Goal: Task Accomplishment & Management: Complete application form

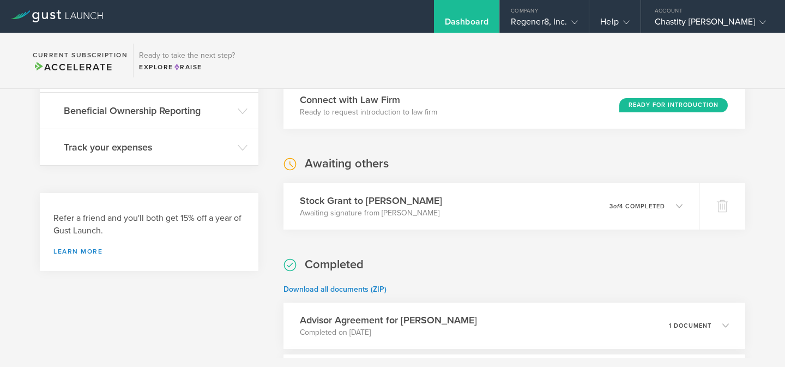
scroll to position [286, 0]
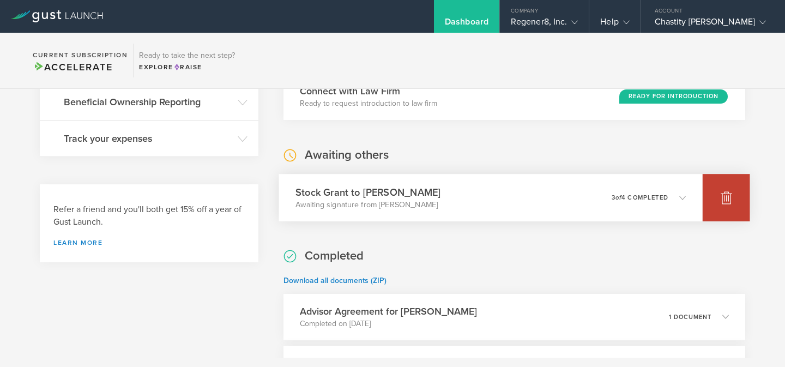
click at [730, 207] on div at bounding box center [726, 197] width 47 height 47
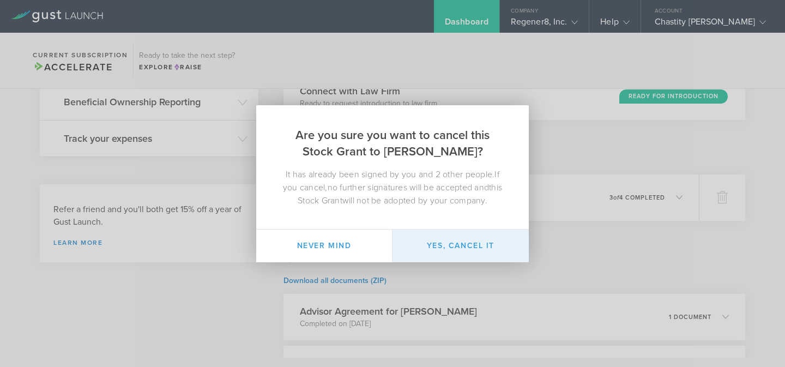
click at [471, 251] on button "Yes, cancel it" at bounding box center [461, 246] width 136 height 33
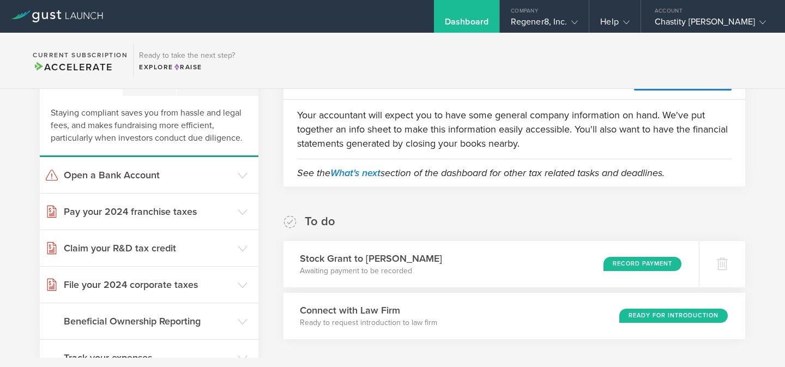
scroll to position [0, 0]
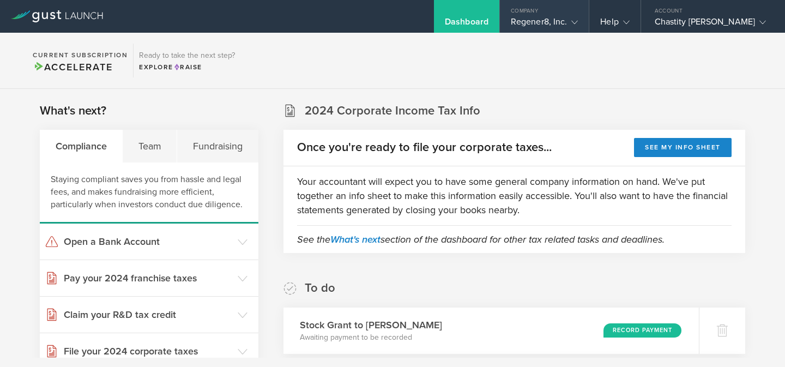
click at [573, 27] on div "Regener8, Inc." at bounding box center [544, 24] width 67 height 16
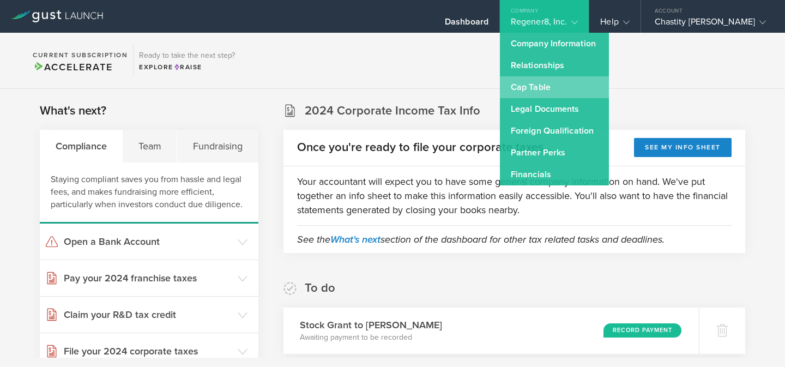
click at [556, 86] on link "Cap Table" at bounding box center [554, 87] width 109 height 22
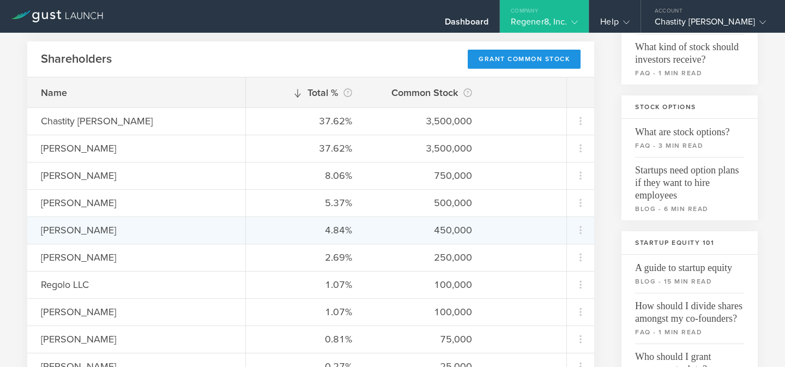
scroll to position [104, 0]
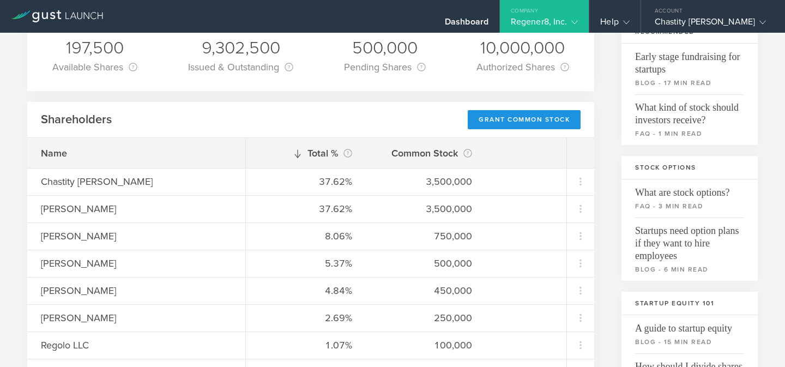
click at [543, 127] on div "Grant Common Stock" at bounding box center [524, 119] width 113 height 19
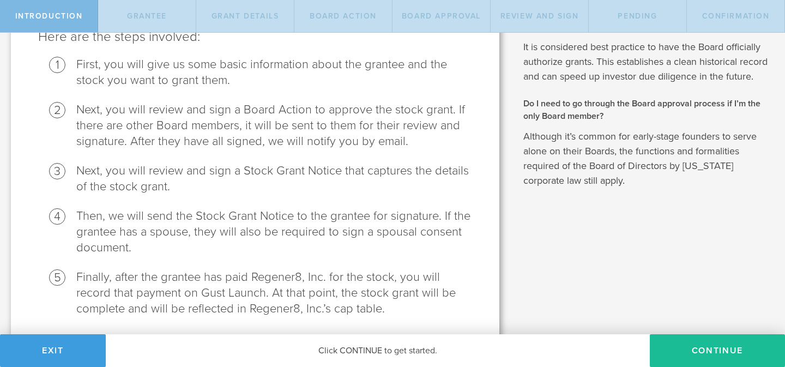
scroll to position [146, 0]
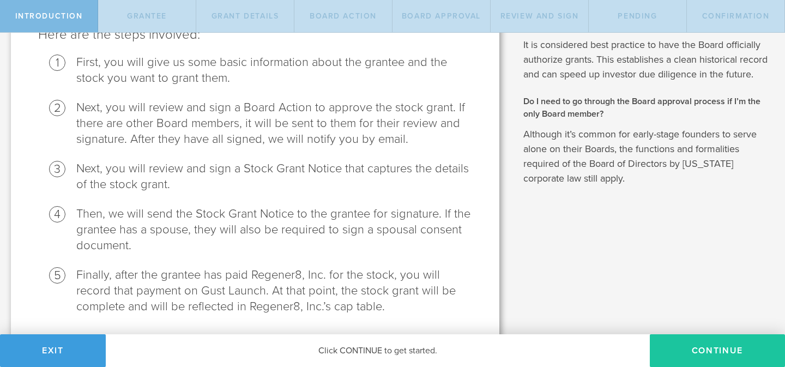
click at [680, 350] on button "Continue" at bounding box center [717, 350] width 135 height 33
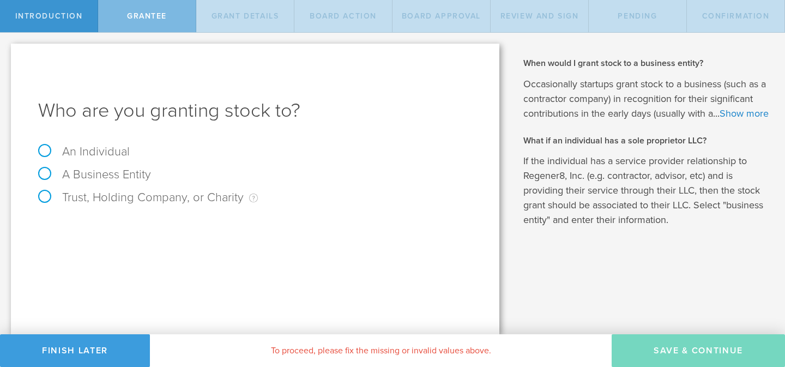
scroll to position [0, 0]
click at [45, 153] on label "An Individual" at bounding box center [84, 152] width 92 height 14
click at [7, 50] on input "An Individual" at bounding box center [3, 41] width 7 height 17
radio input "true"
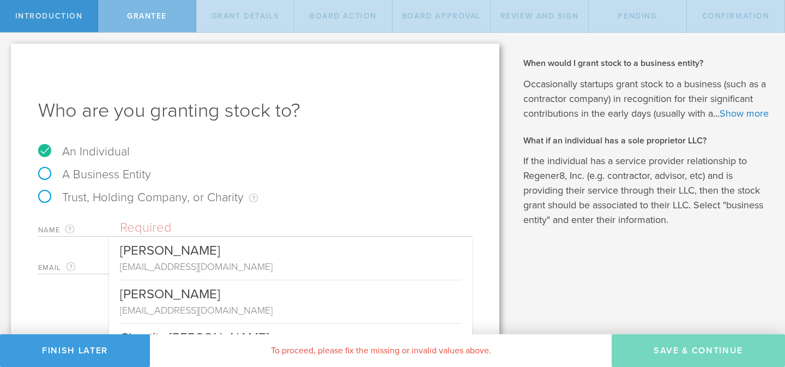
click at [175, 224] on input "text" at bounding box center [296, 228] width 352 height 16
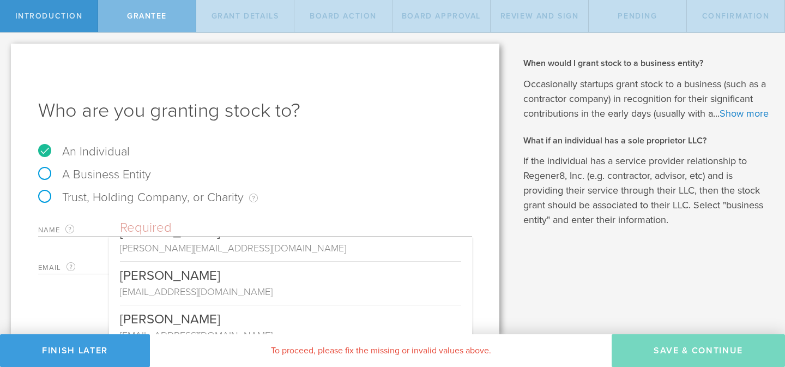
scroll to position [546, 0]
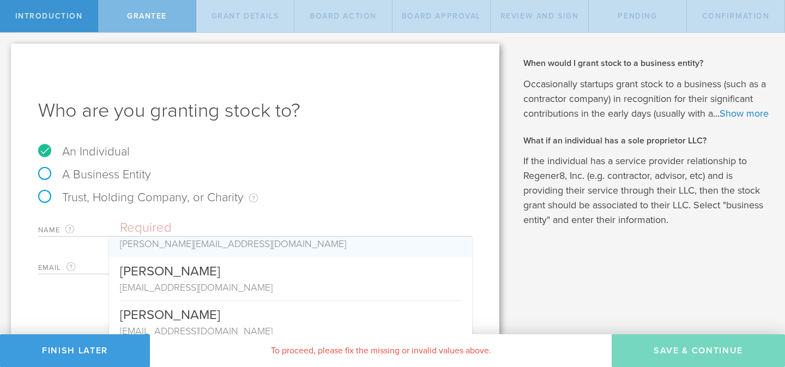
click at [190, 245] on div "malik@simpliworks.io" at bounding box center [290, 244] width 341 height 14
type input "Malik McCray"
type input "malik@simpliworks.io"
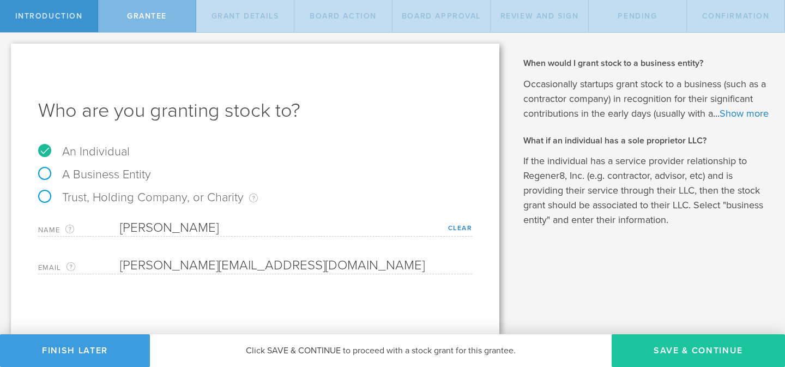
click at [640, 347] on button "Save & Continue" at bounding box center [698, 350] width 173 height 33
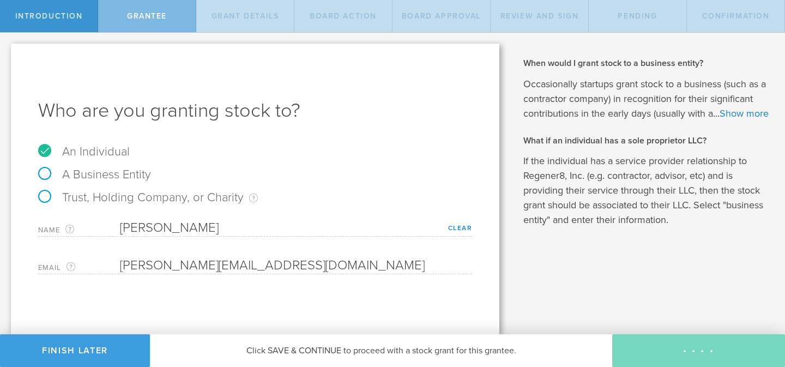
type input "48"
type input "12"
select select "none"
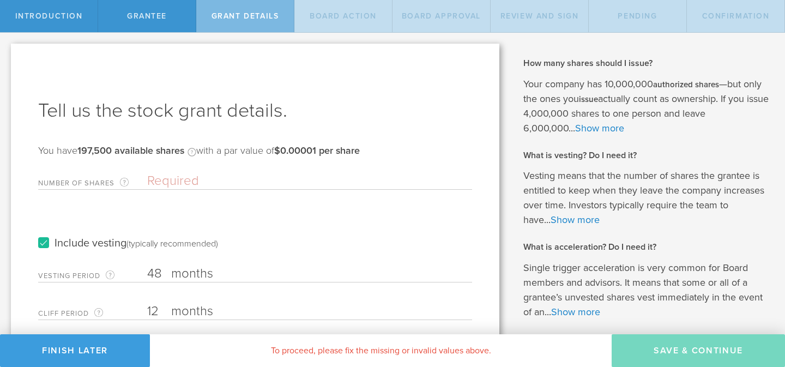
click at [219, 181] on input "Number of Shares The total amount of stock the company is granting to this reci…" at bounding box center [309, 181] width 325 height 16
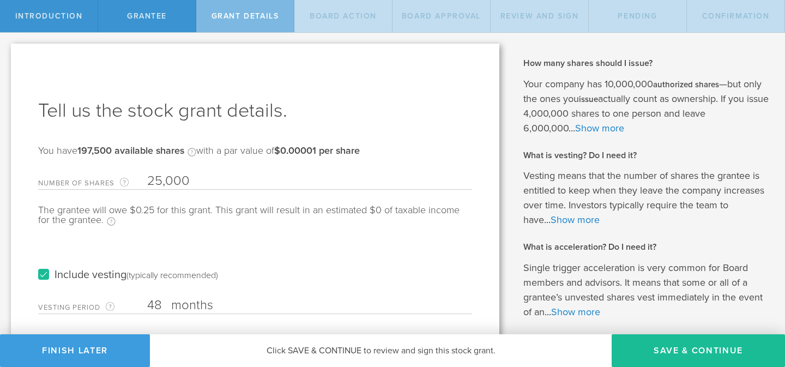
type input "25,000"
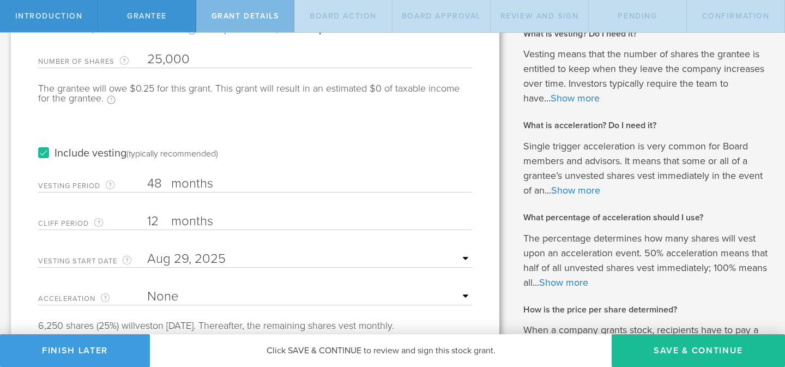
scroll to position [139, 0]
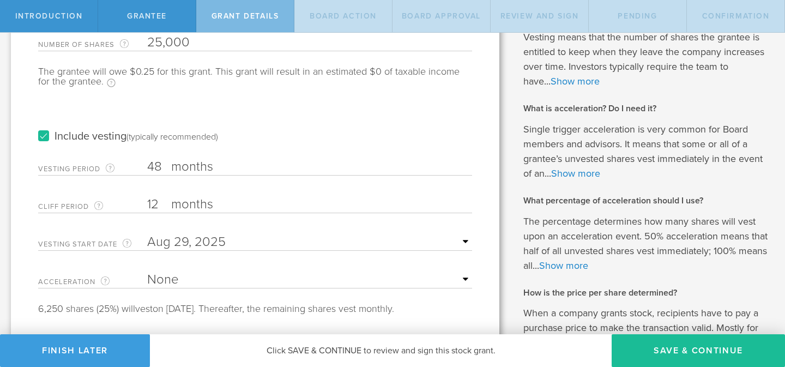
click at [380, 203] on input "12" at bounding box center [309, 204] width 325 height 16
type input "1"
click at [359, 243] on input "text" at bounding box center [309, 242] width 325 height 16
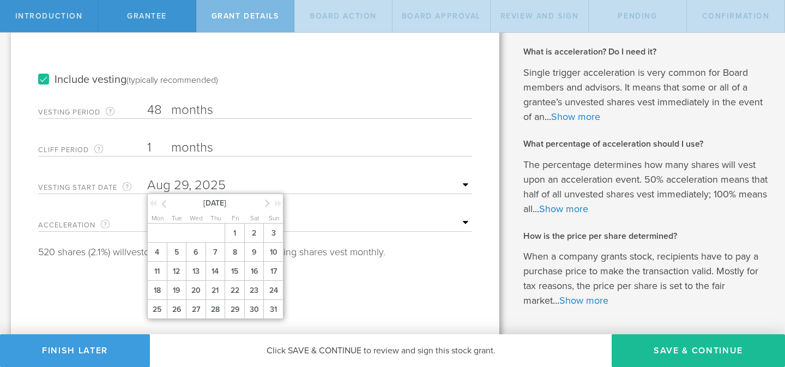
scroll to position [201, 0]
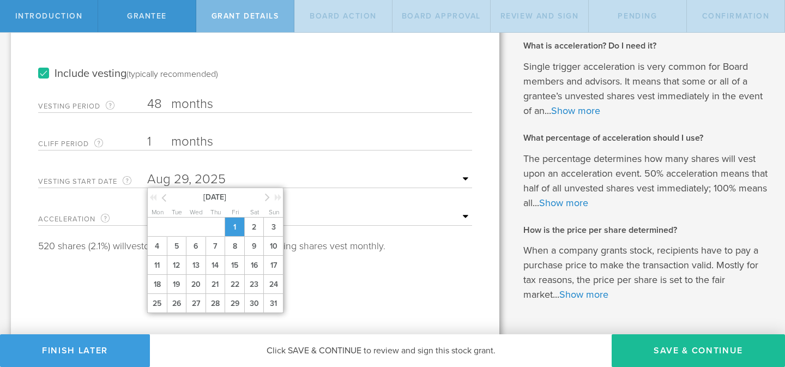
click at [238, 227] on span "1" at bounding box center [235, 227] width 20 height 19
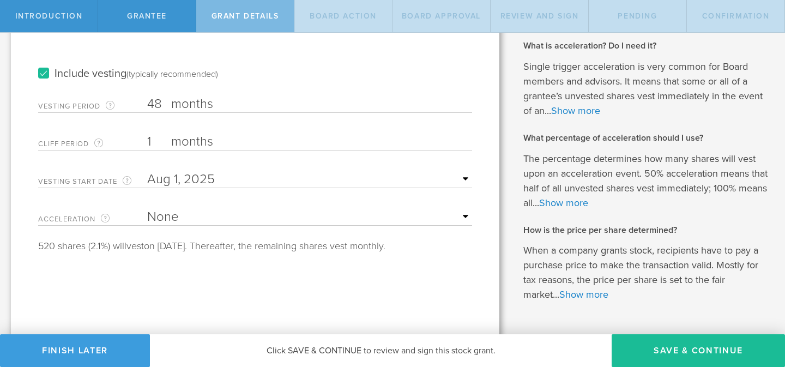
click at [155, 144] on input "1" at bounding box center [309, 142] width 325 height 16
click at [683, 354] on button "Save & Continue" at bounding box center [698, 350] width 173 height 33
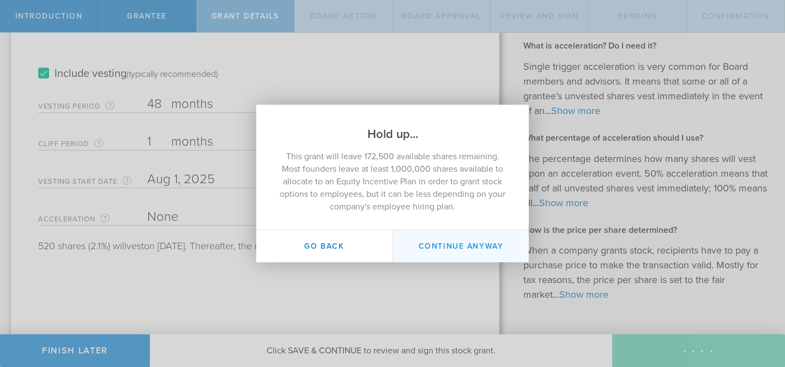
click at [465, 240] on button "Continue Anyway" at bounding box center [461, 246] width 136 height 32
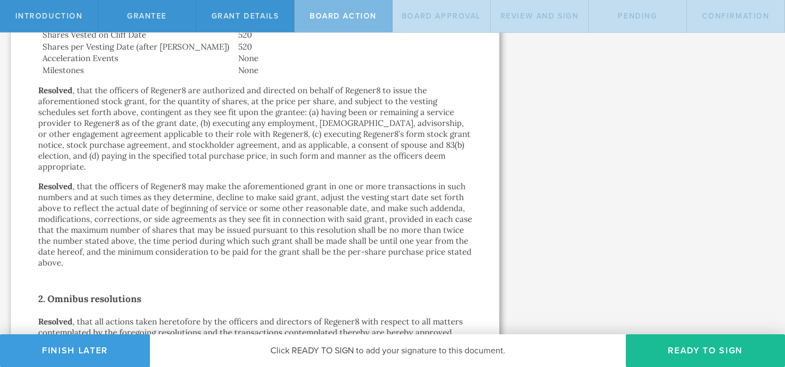
scroll to position [761, 0]
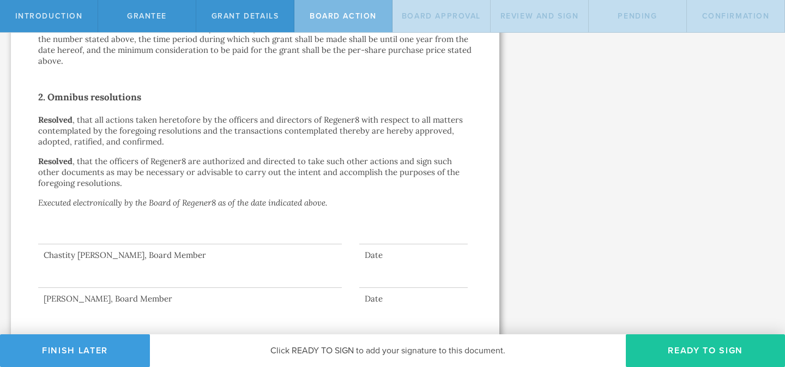
click at [674, 354] on button "Ready to Sign" at bounding box center [705, 350] width 159 height 33
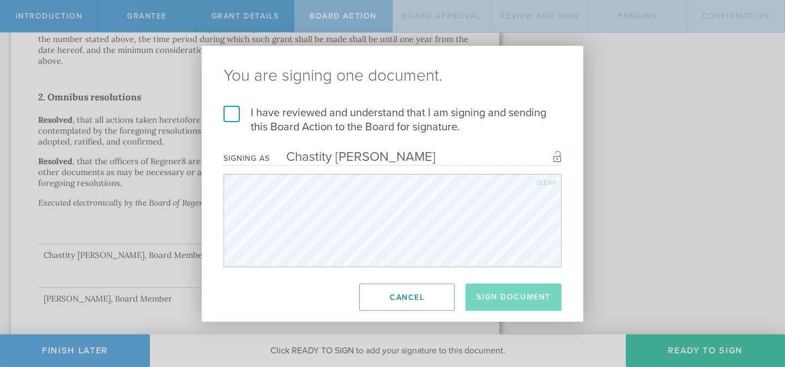
click at [231, 114] on label "I have reviewed and understand that I am signing and sending this Board Action …" at bounding box center [393, 120] width 338 height 28
click at [0, 0] on input "I have reviewed and understand that I am signing and sending this Board Action …" at bounding box center [0, 0] width 0 height 0
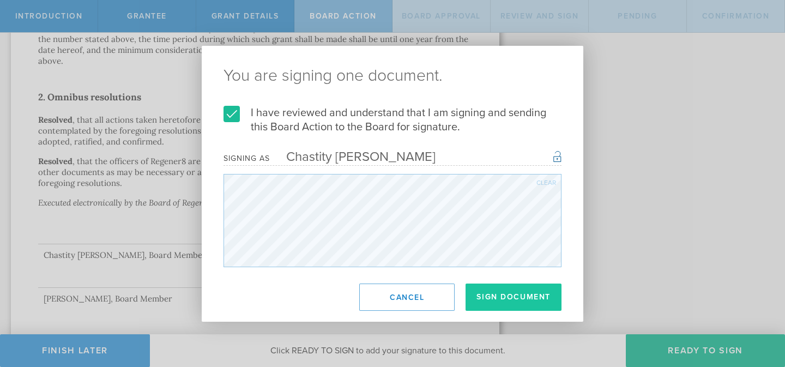
click at [496, 292] on button "Sign Document" at bounding box center [514, 297] width 96 height 27
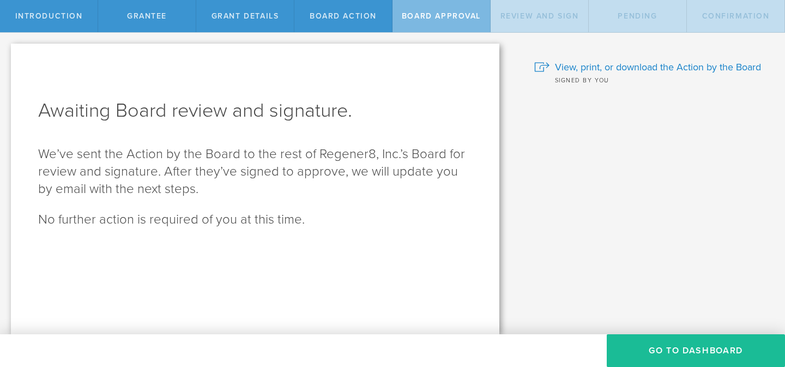
scroll to position [0, 0]
click at [664, 355] on button "Go To Dashboard" at bounding box center [696, 350] width 178 height 33
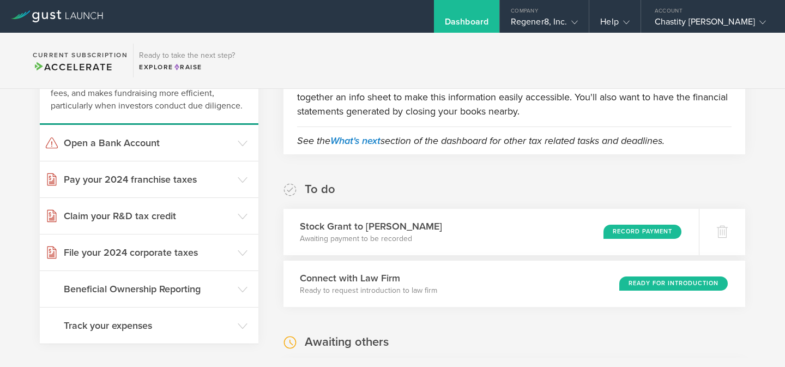
scroll to position [109, 0]
